Goal: Information Seeking & Learning: Learn about a topic

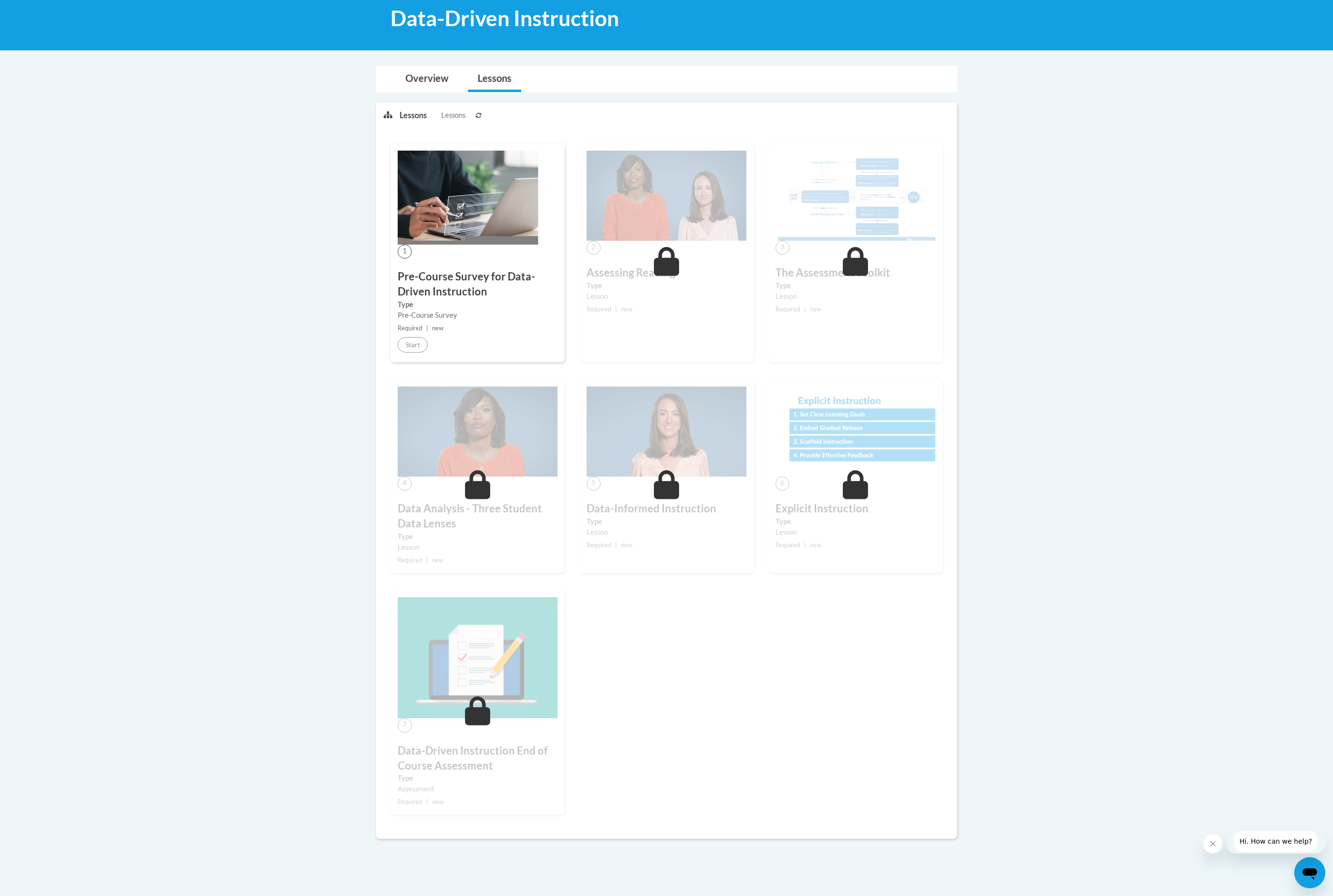
scroll to position [247, 0]
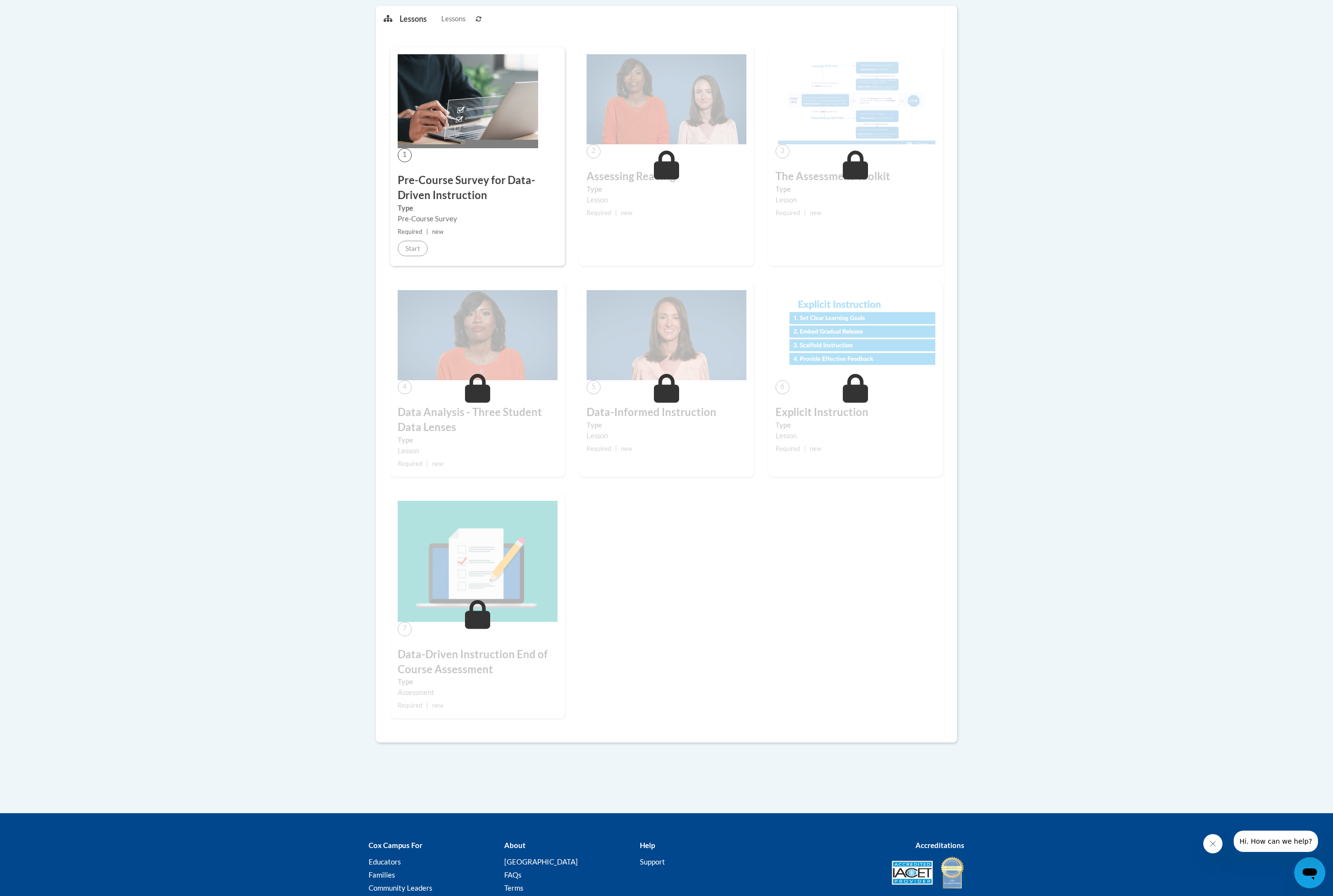
click at [912, 188] on label "Type" at bounding box center [855, 189] width 160 height 11
click at [421, 238] on div "1 Pre-Course Survey for Data-Driven Instruction Type Pre-Course Survey Required…" at bounding box center [477, 156] width 174 height 219
click at [402, 260] on div "1 Pre-Course Survey for Data-Driven Instruction Type Pre-Course Survey Required…" at bounding box center [477, 156] width 174 height 219
click at [422, 236] on small "Required | new" at bounding box center [477, 232] width 160 height 11
click at [397, 251] on div "Start" at bounding box center [412, 249] width 30 height 16
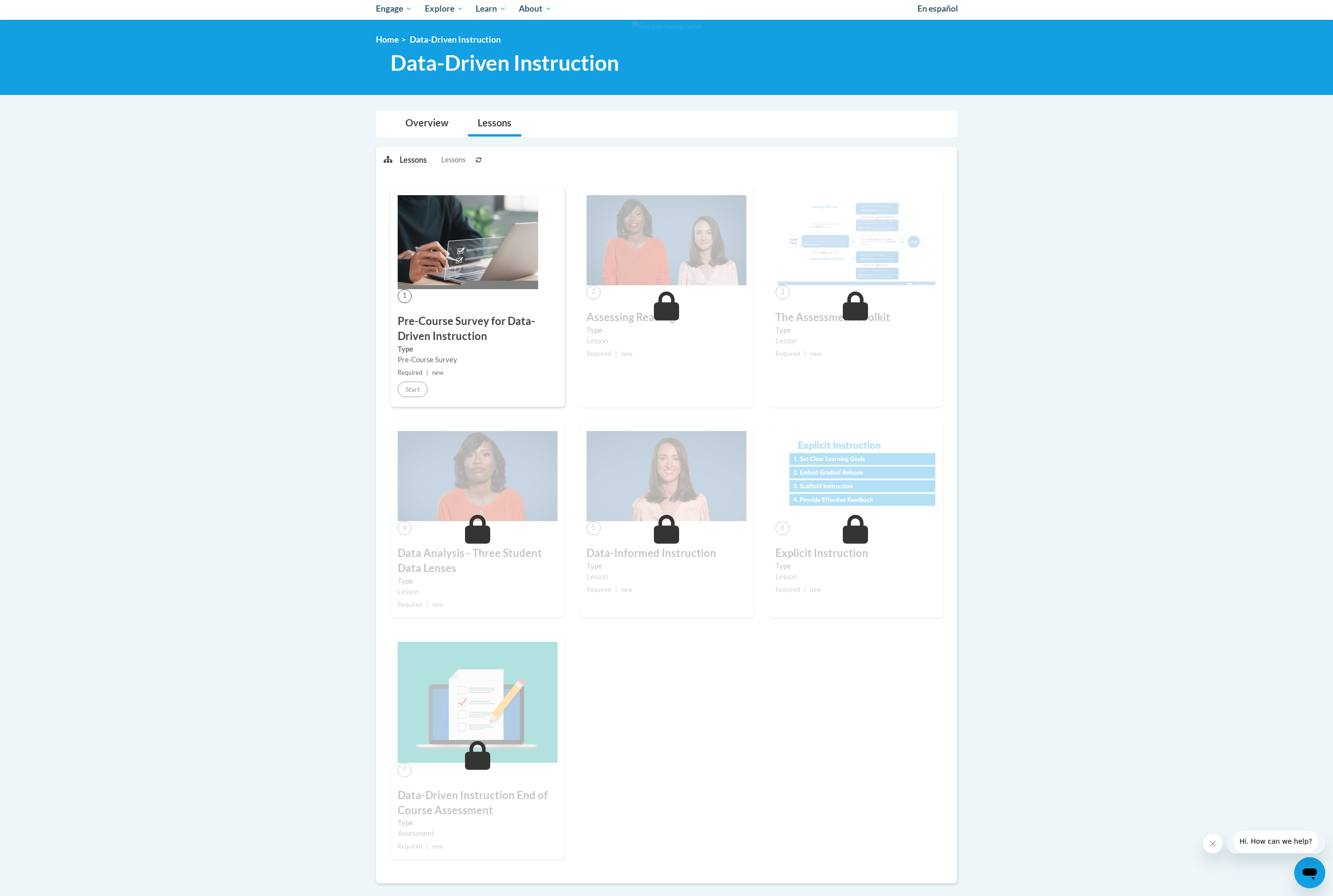
scroll to position [0, 0]
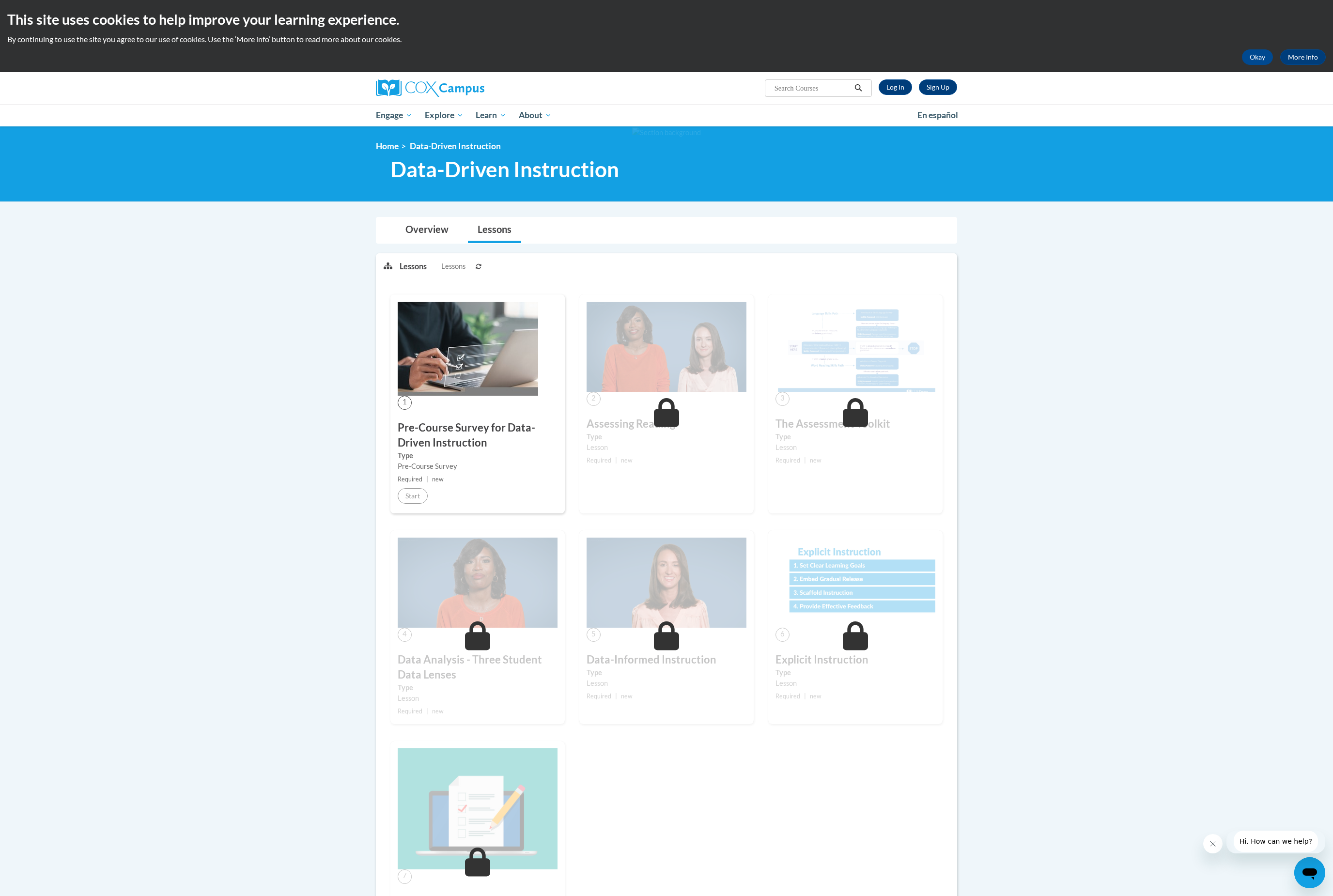
click at [411, 483] on small "Required | new" at bounding box center [477, 479] width 160 height 11
click at [410, 481] on span "Required" at bounding box center [410, 479] width 25 height 7
click at [1236, 72] on div "This site uses cookies to help improve your learning experience. By continuing …" at bounding box center [666, 36] width 1333 height 72
click at [1247, 57] on button "Okay" at bounding box center [1256, 57] width 31 height 16
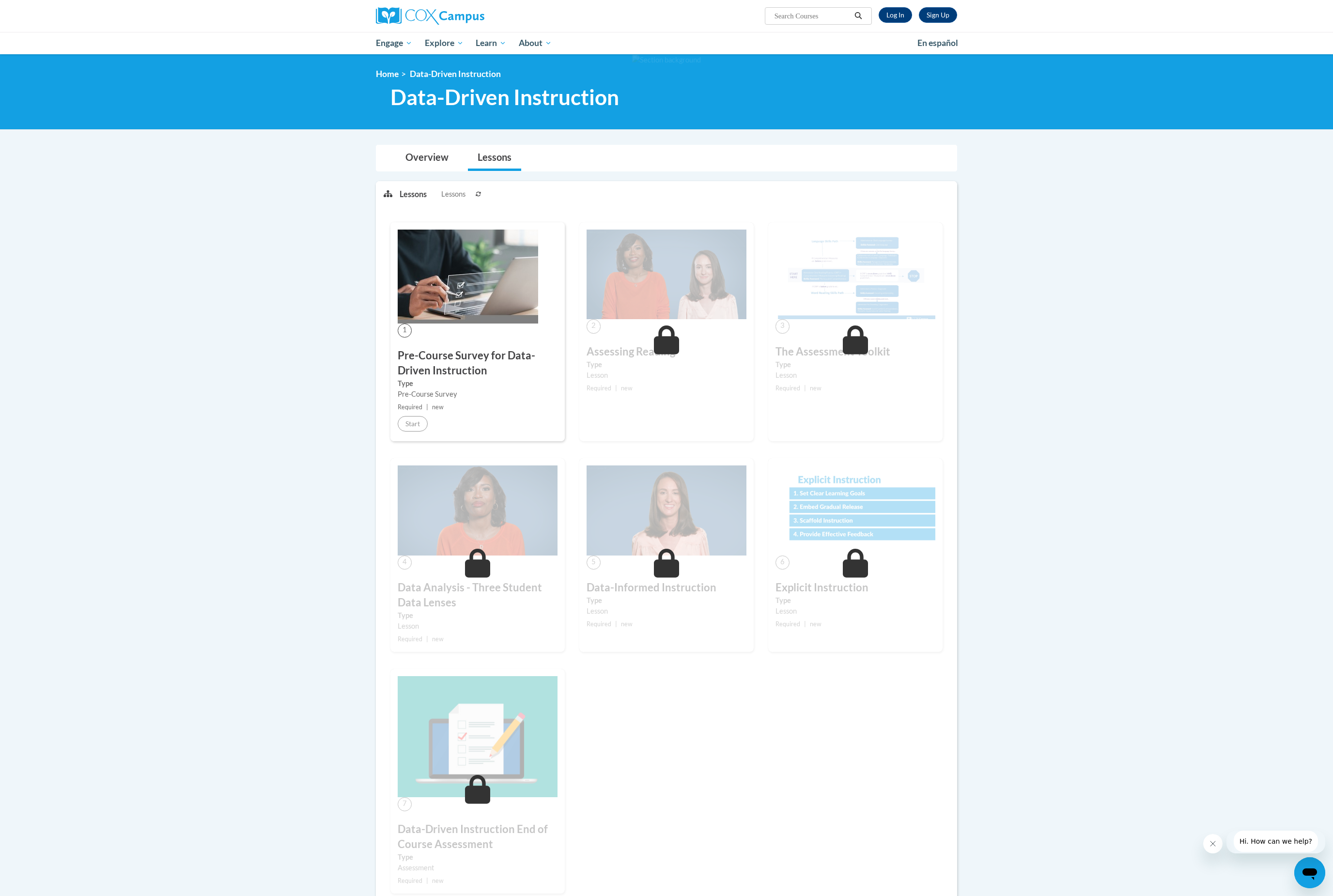
click at [900, 14] on link "Log In" at bounding box center [895, 15] width 34 height 16
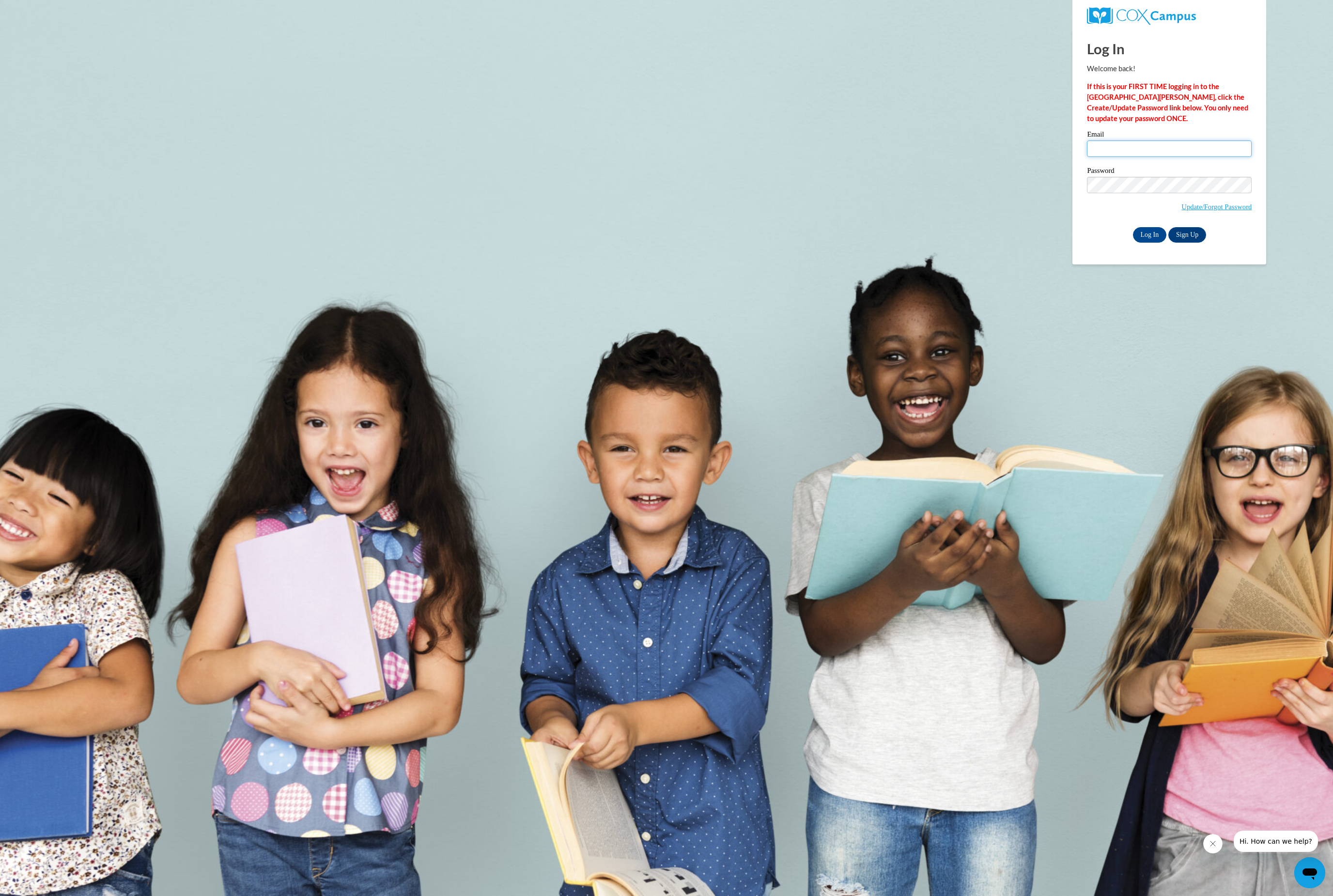
type input "tunisia.pryor@waldenu.edu"
click at [1148, 243] on input "Log In" at bounding box center [1149, 235] width 34 height 16
click at [1153, 243] on input "Log In" at bounding box center [1149, 235] width 34 height 16
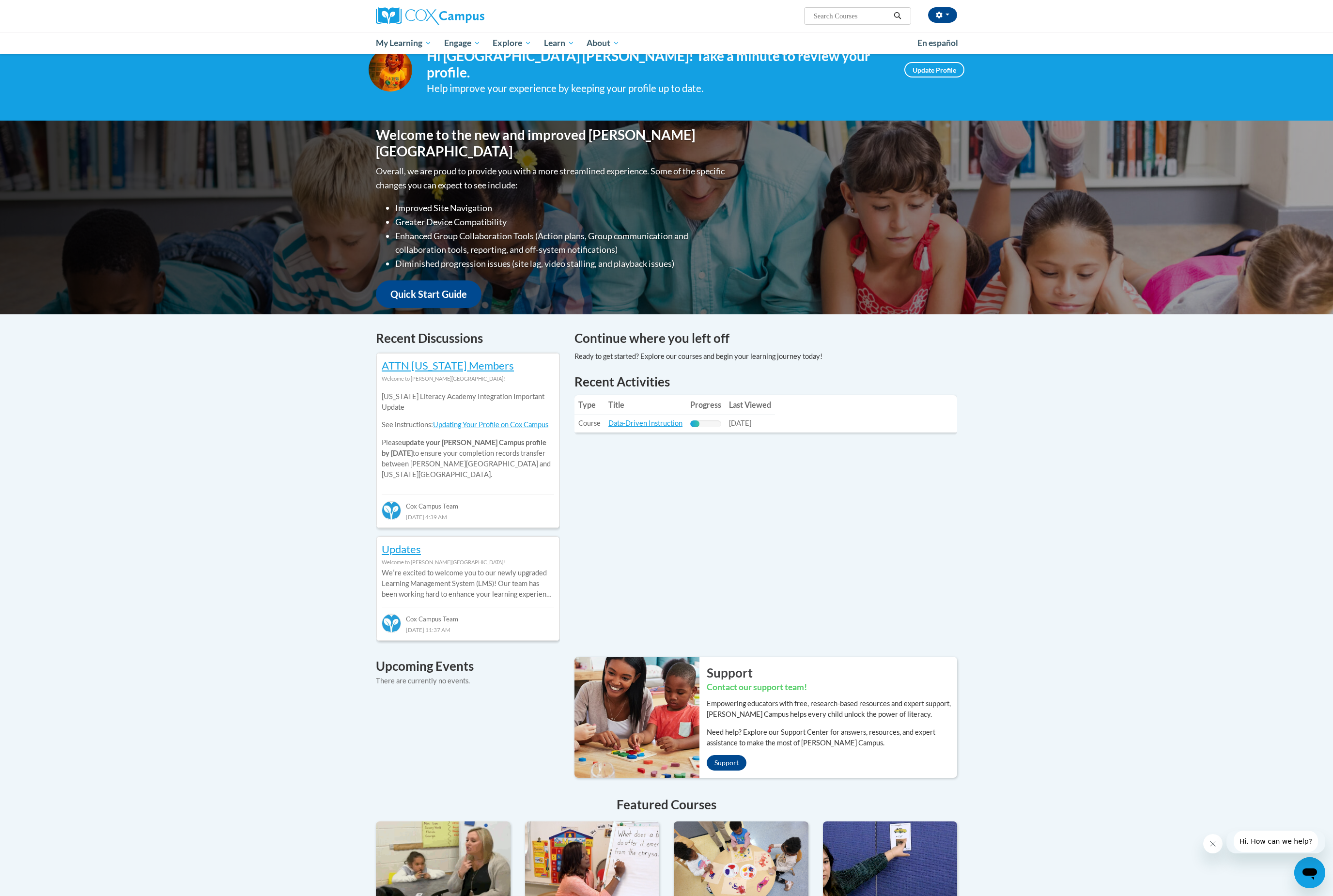
scroll to position [37, 0]
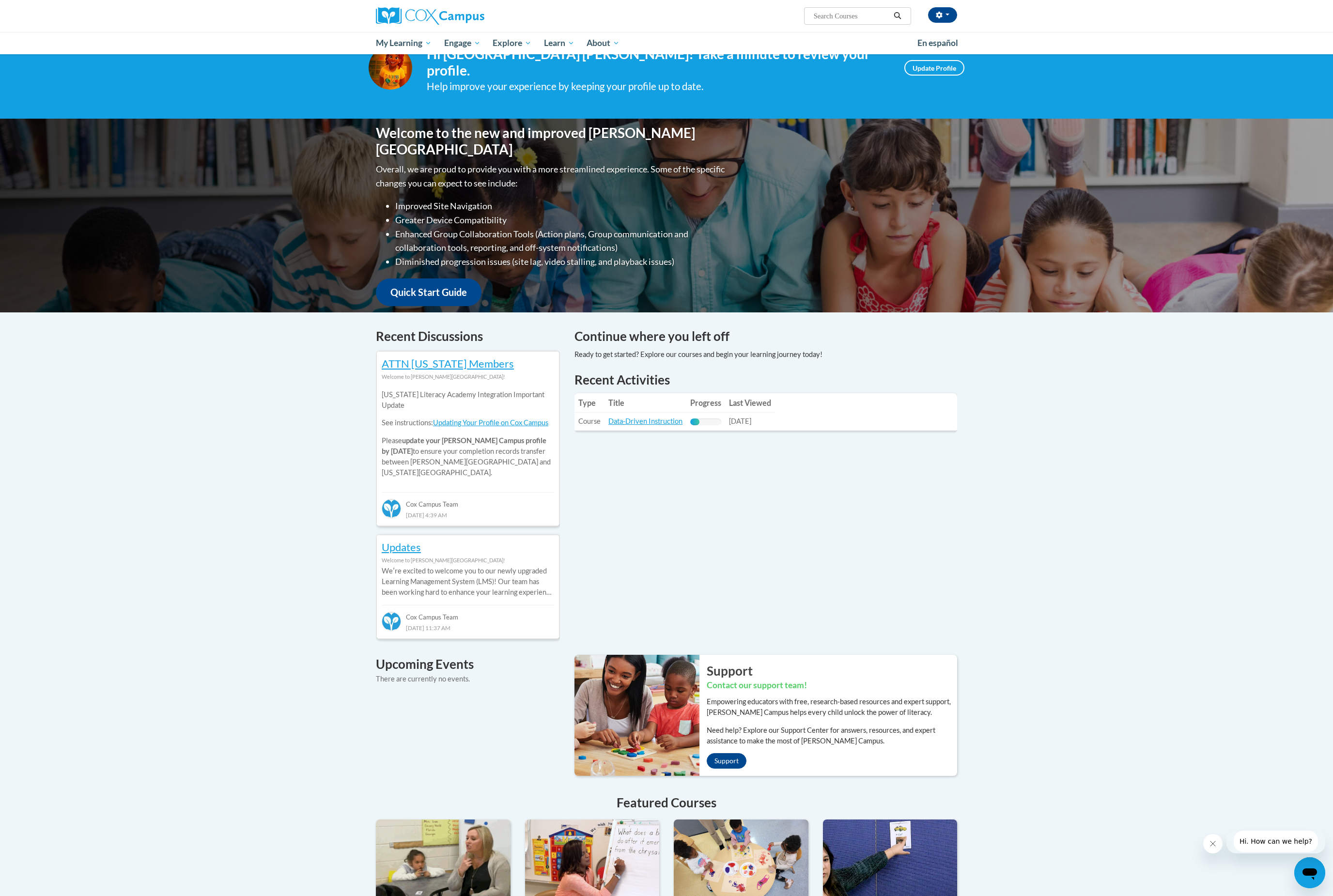
click at [682, 418] on link "Data-Driven Instruction" at bounding box center [645, 420] width 74 height 8
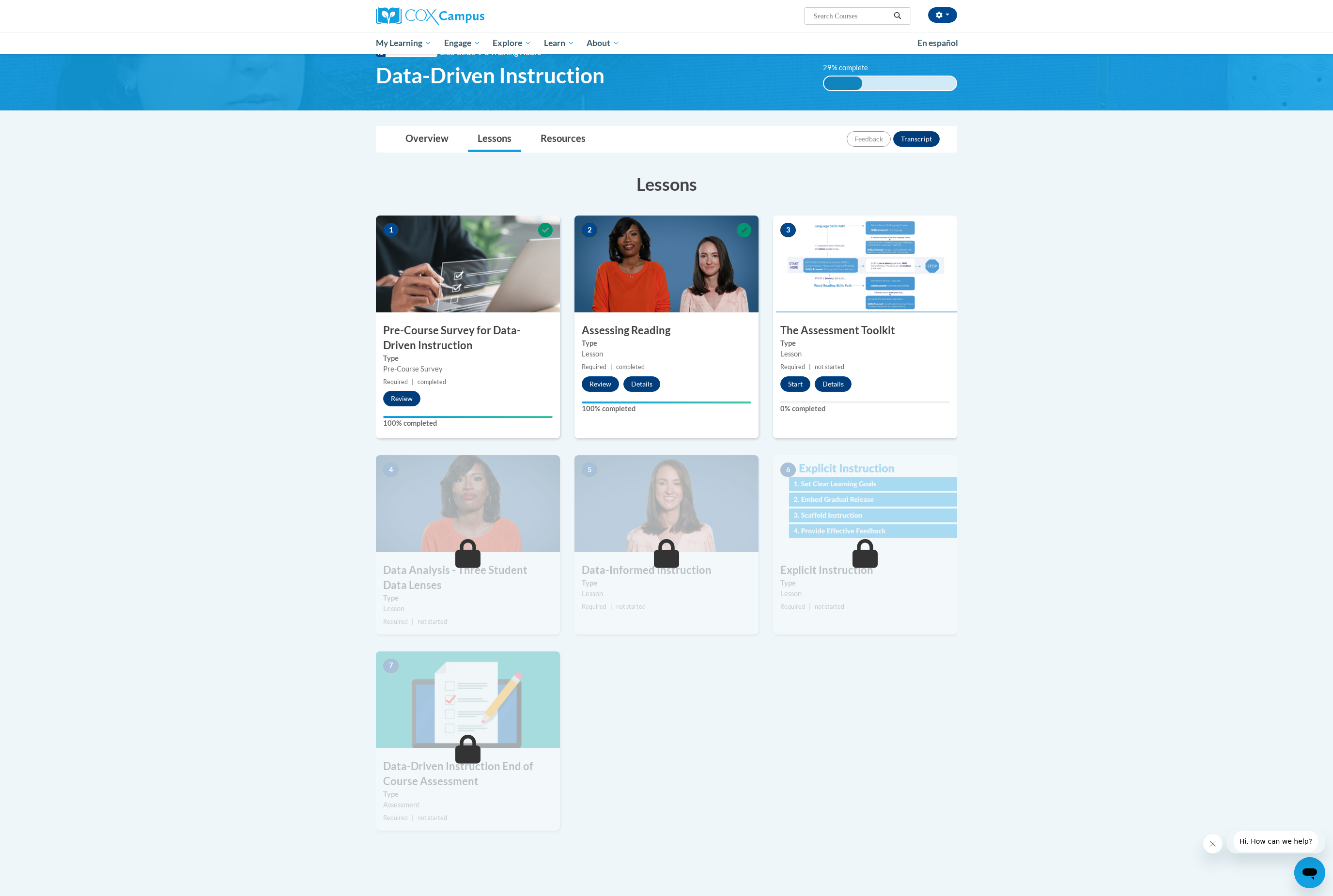
scroll to position [34, 0]
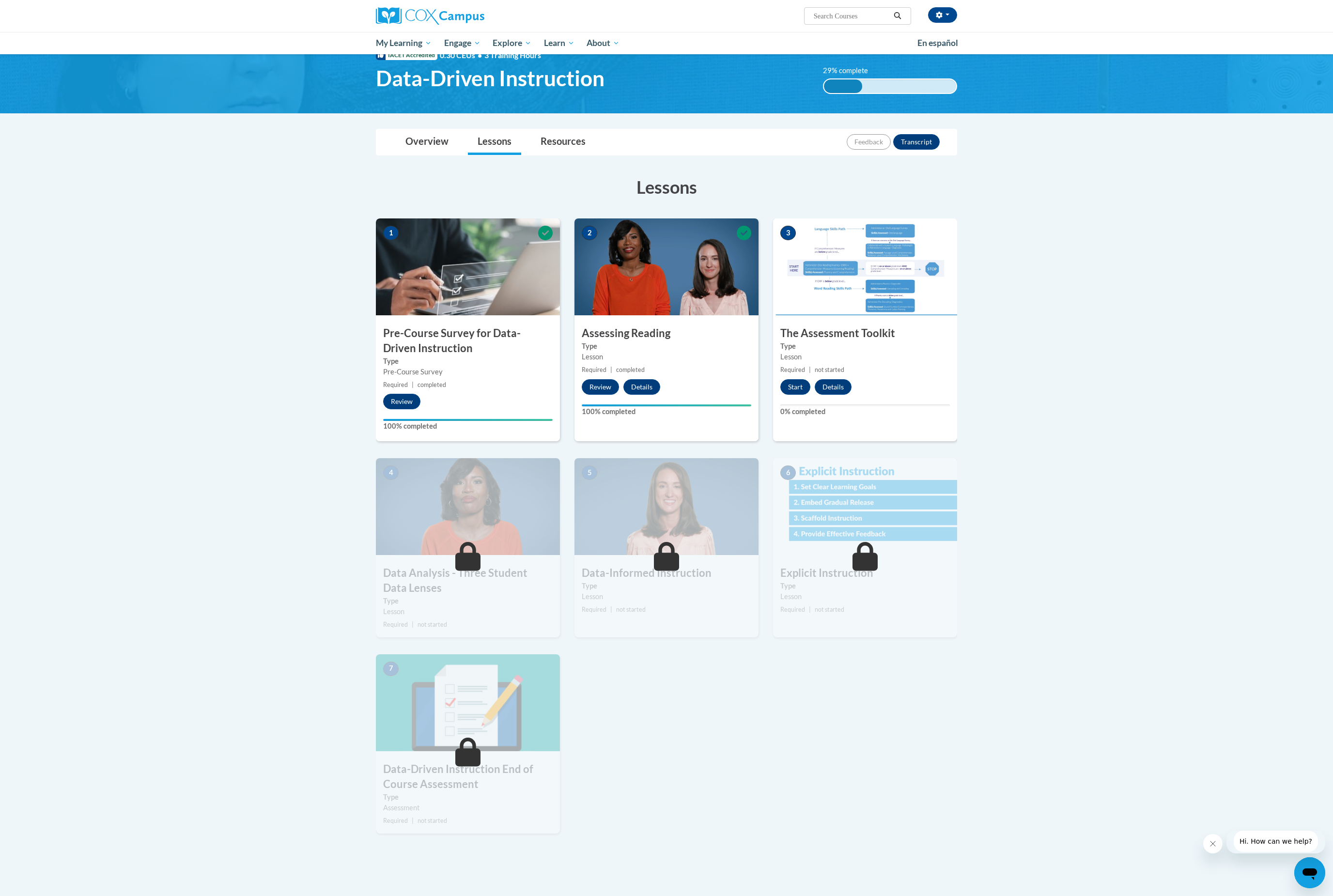
click at [805, 376] on div "3 The Assessment Toolkit Type Lesson Required | not started Start Details Feedb…" at bounding box center [864, 329] width 184 height 222
click at [821, 381] on button "Details" at bounding box center [833, 387] width 37 height 16
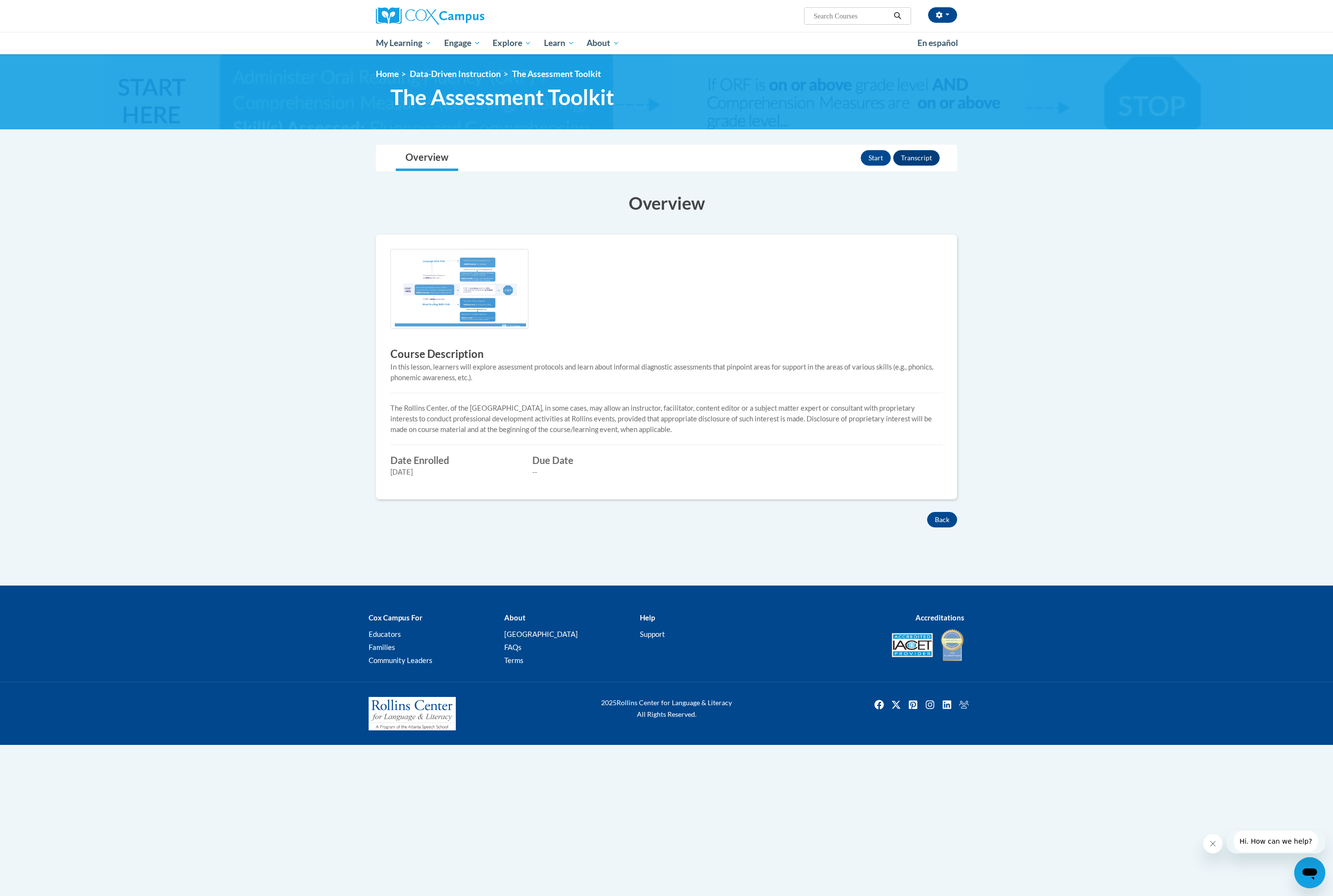
click at [865, 159] on button "Start" at bounding box center [876, 158] width 30 height 16
